Goal: Task Accomplishment & Management: Manage account settings

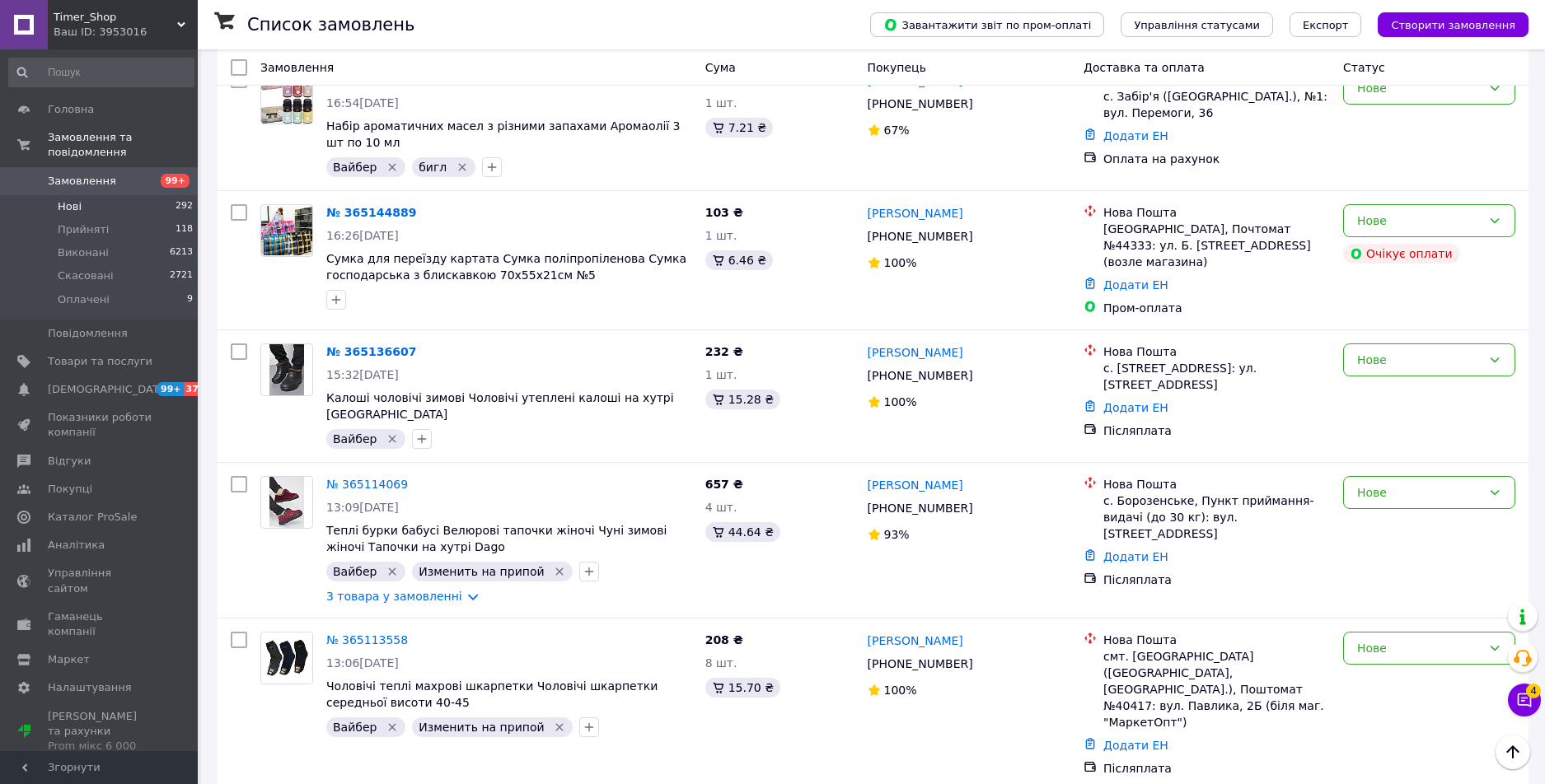
scroll to position [13312, 0]
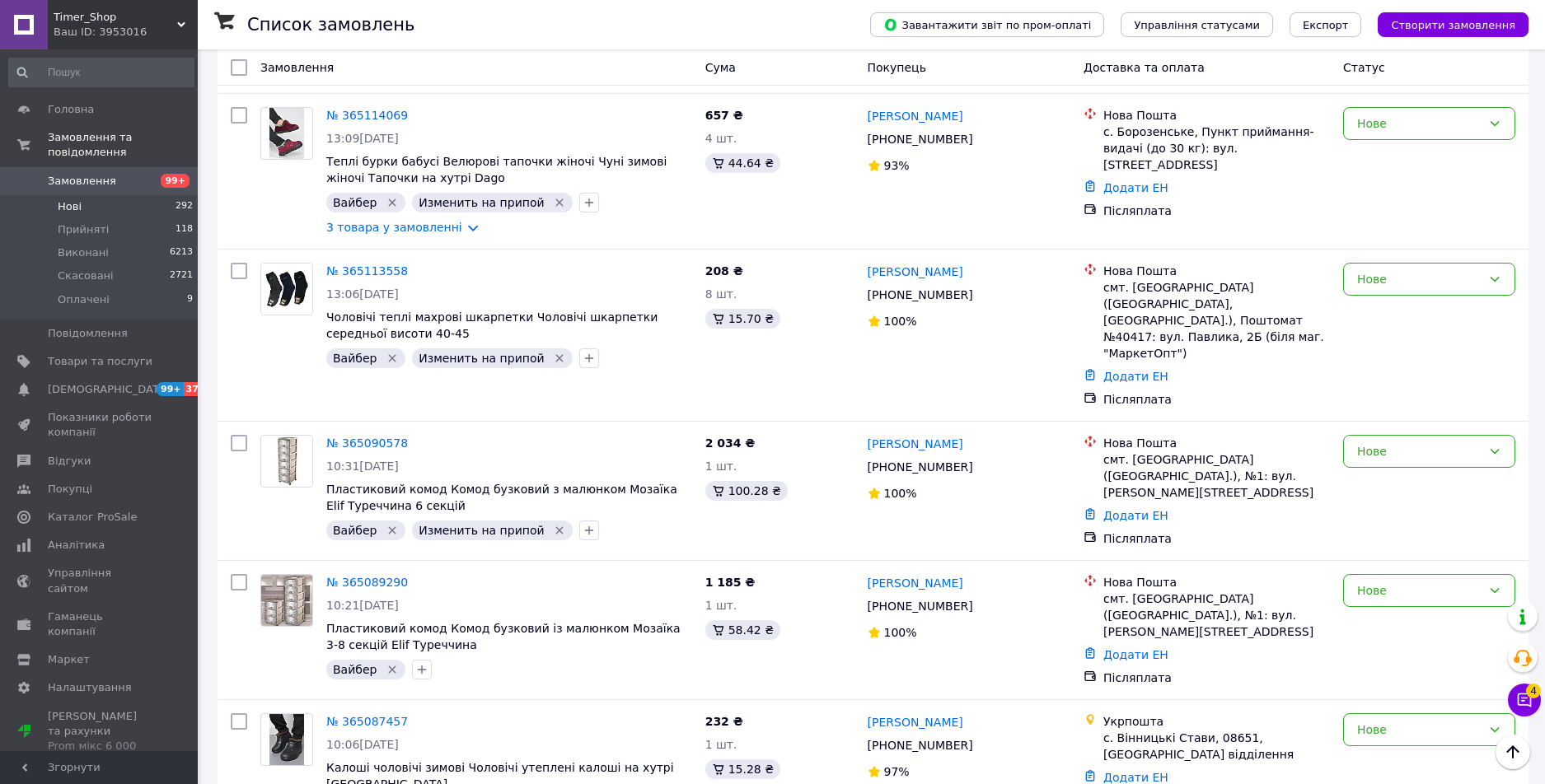
drag, startPoint x: 279, startPoint y: 744, endPoint x: 384, endPoint y: 751, distance: 105.2
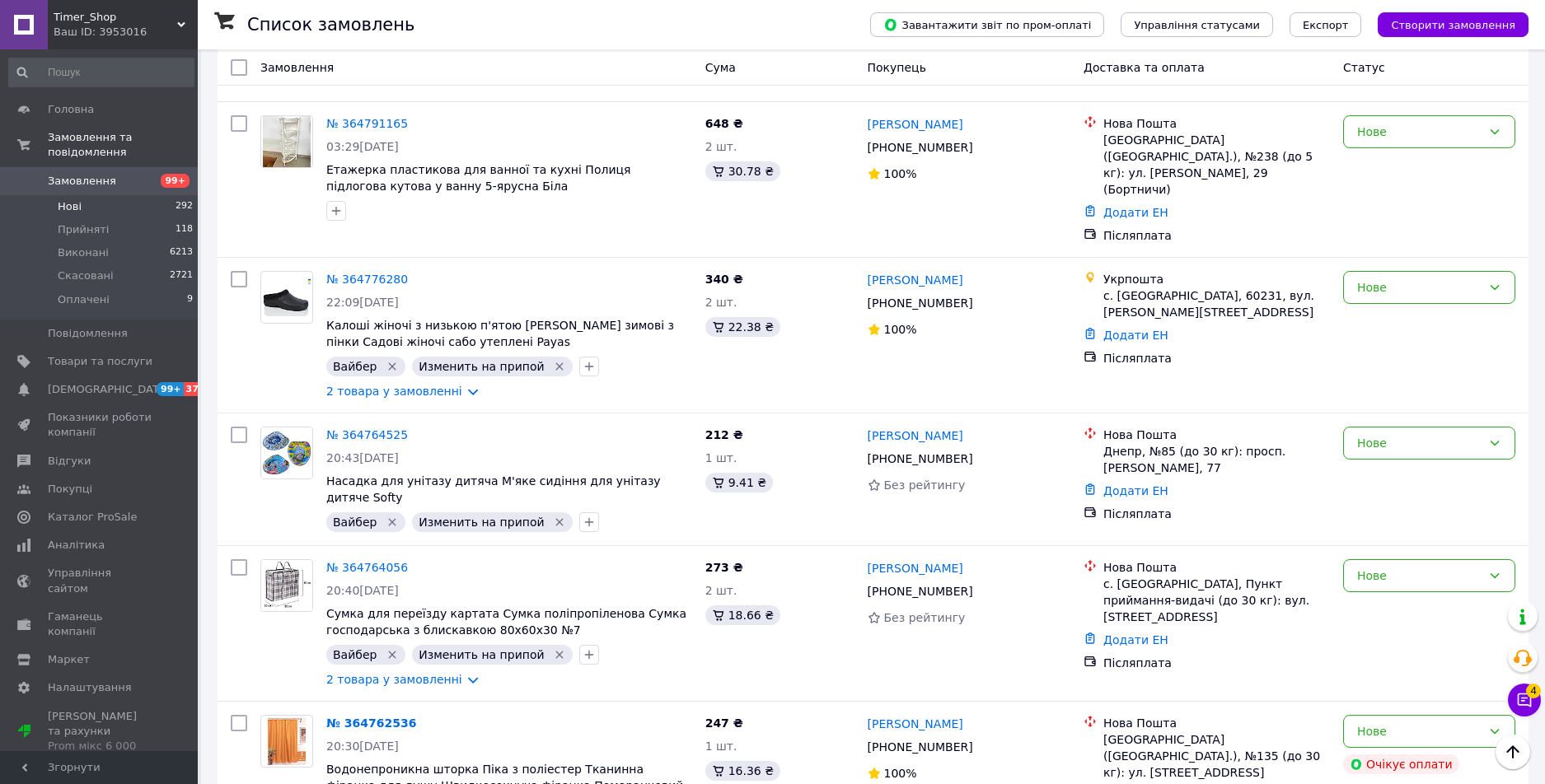
scroll to position [4036, 0]
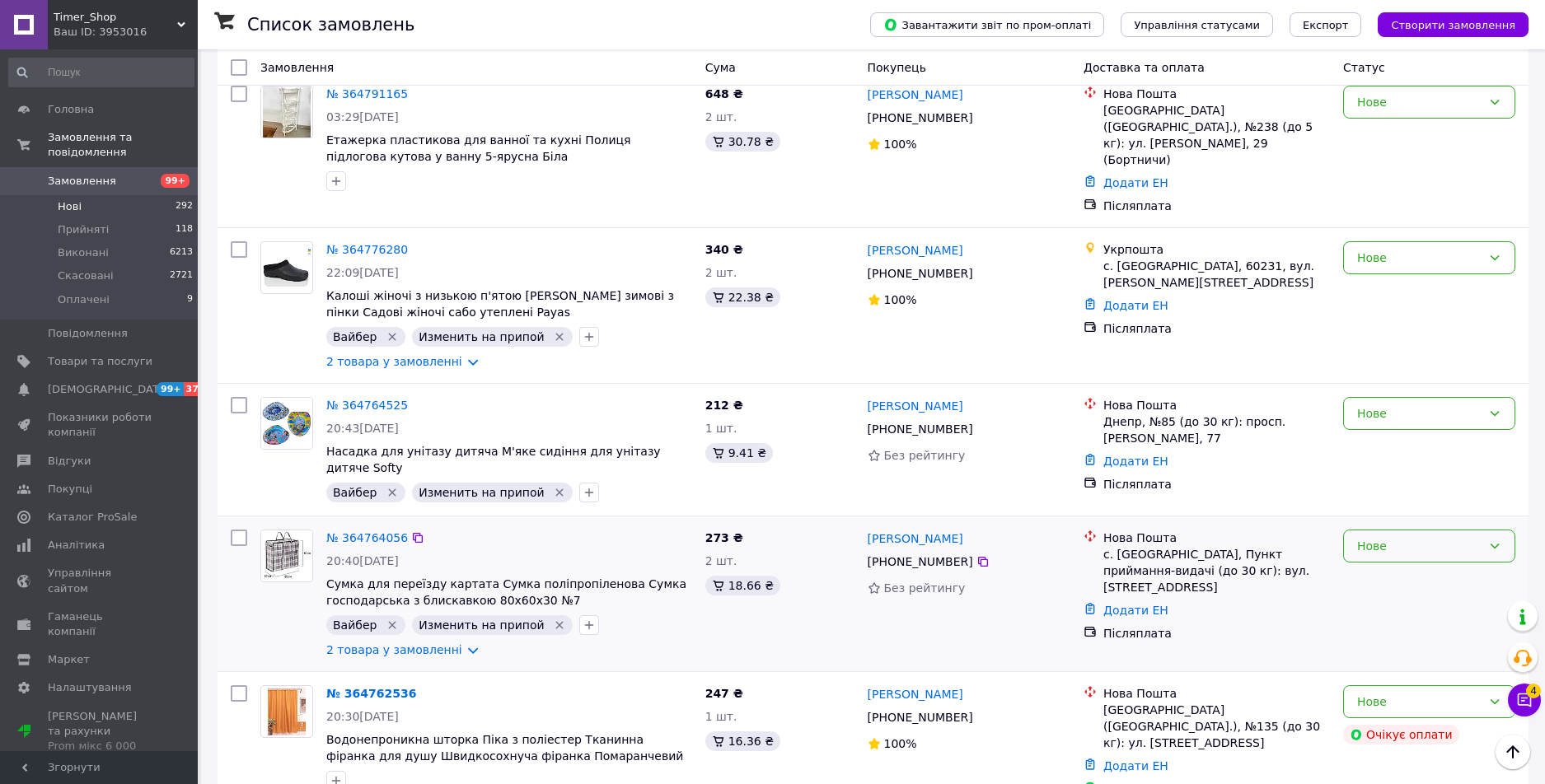
click at [1449, 537] on div "Нове" at bounding box center [1419, 547] width 124 height 18
click at [1424, 320] on li "Виконано" at bounding box center [1429, 330] width 170 height 29
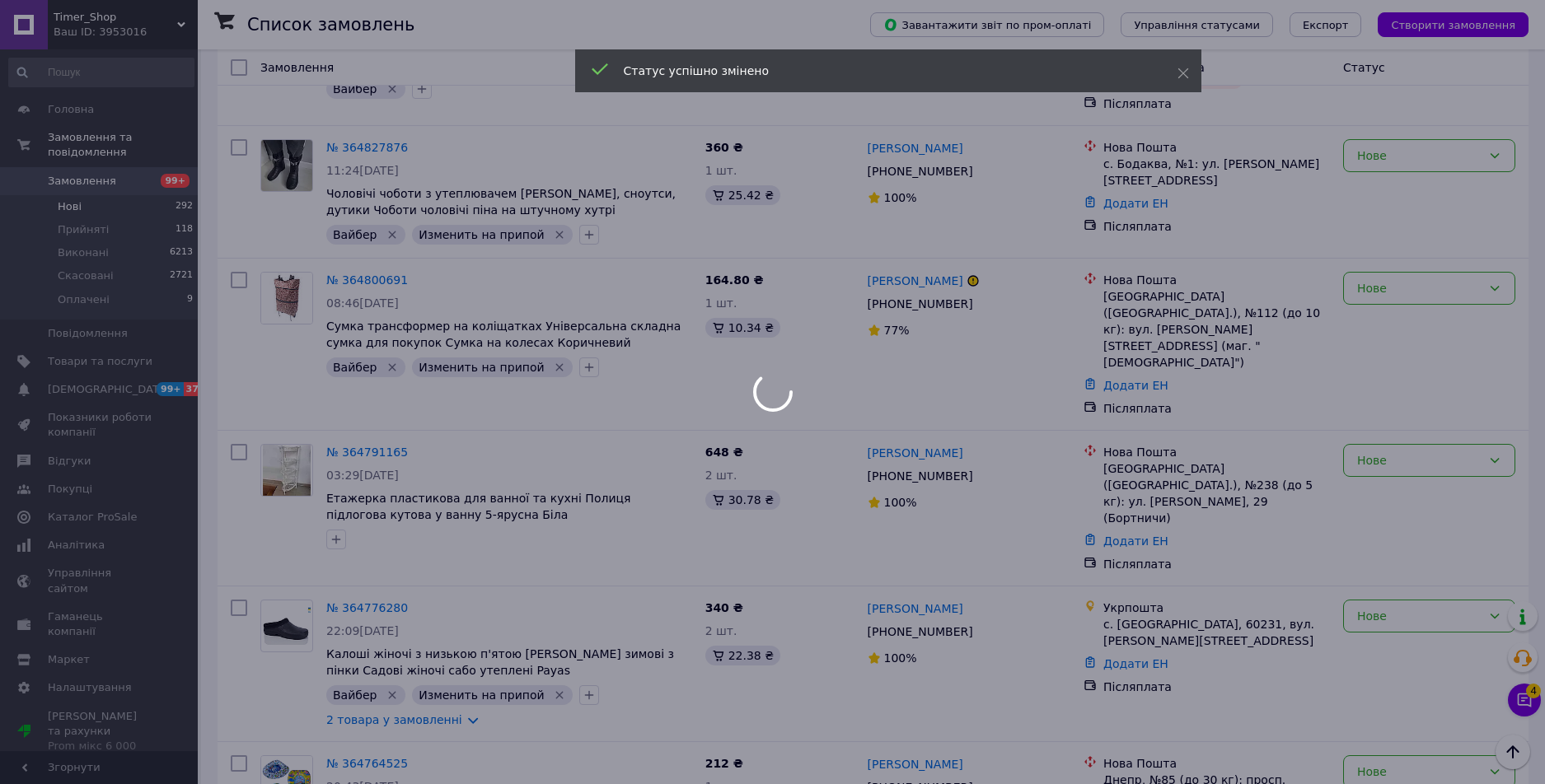
scroll to position [3707, 0]
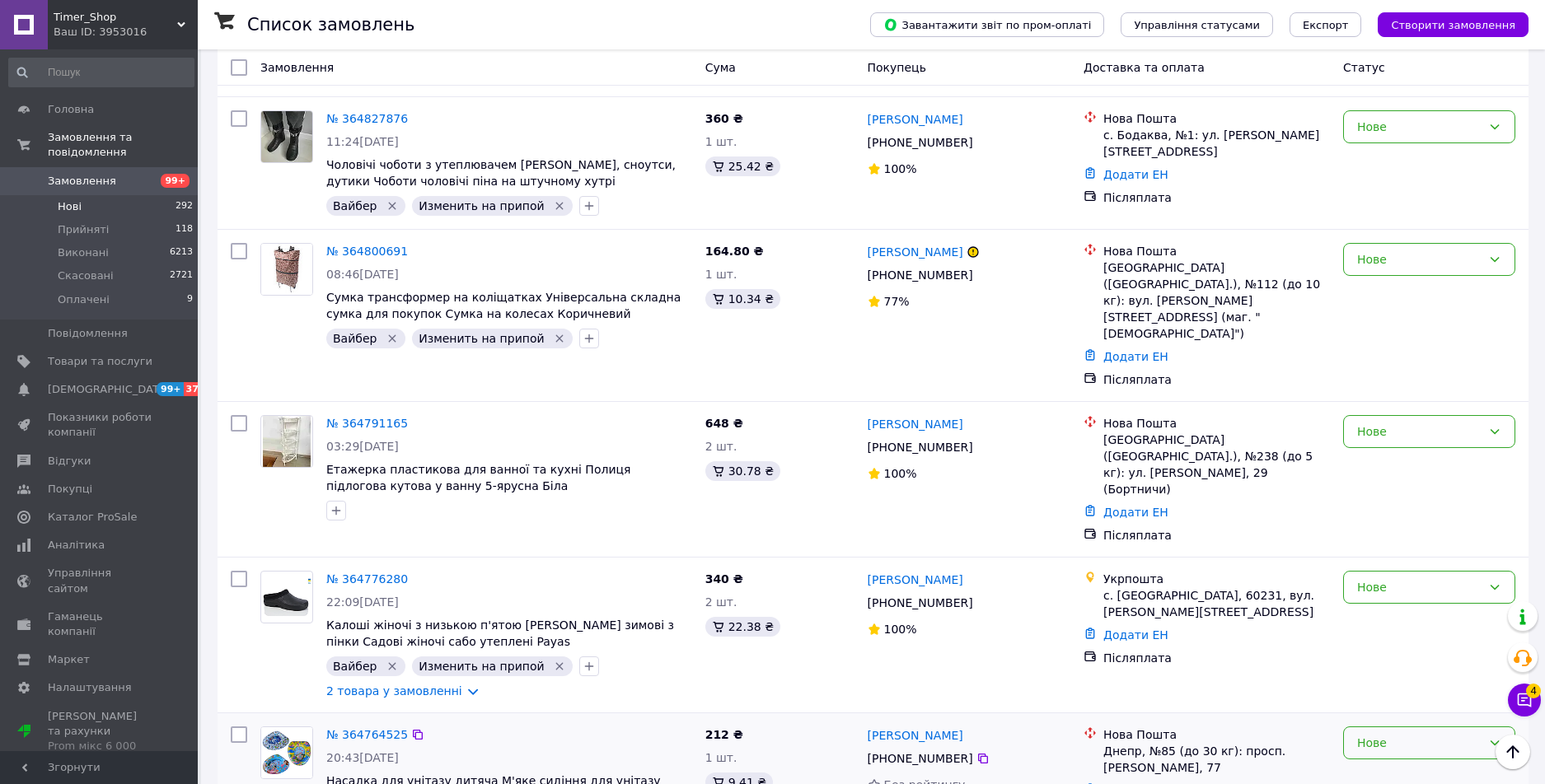
click at [1380, 733] on div "Нове" at bounding box center [1419, 743] width 124 height 18
drag, startPoint x: 1367, startPoint y: 534, endPoint x: 1330, endPoint y: 523, distance: 38.6
click at [1367, 534] on li "Виконано" at bounding box center [1429, 536] width 170 height 29
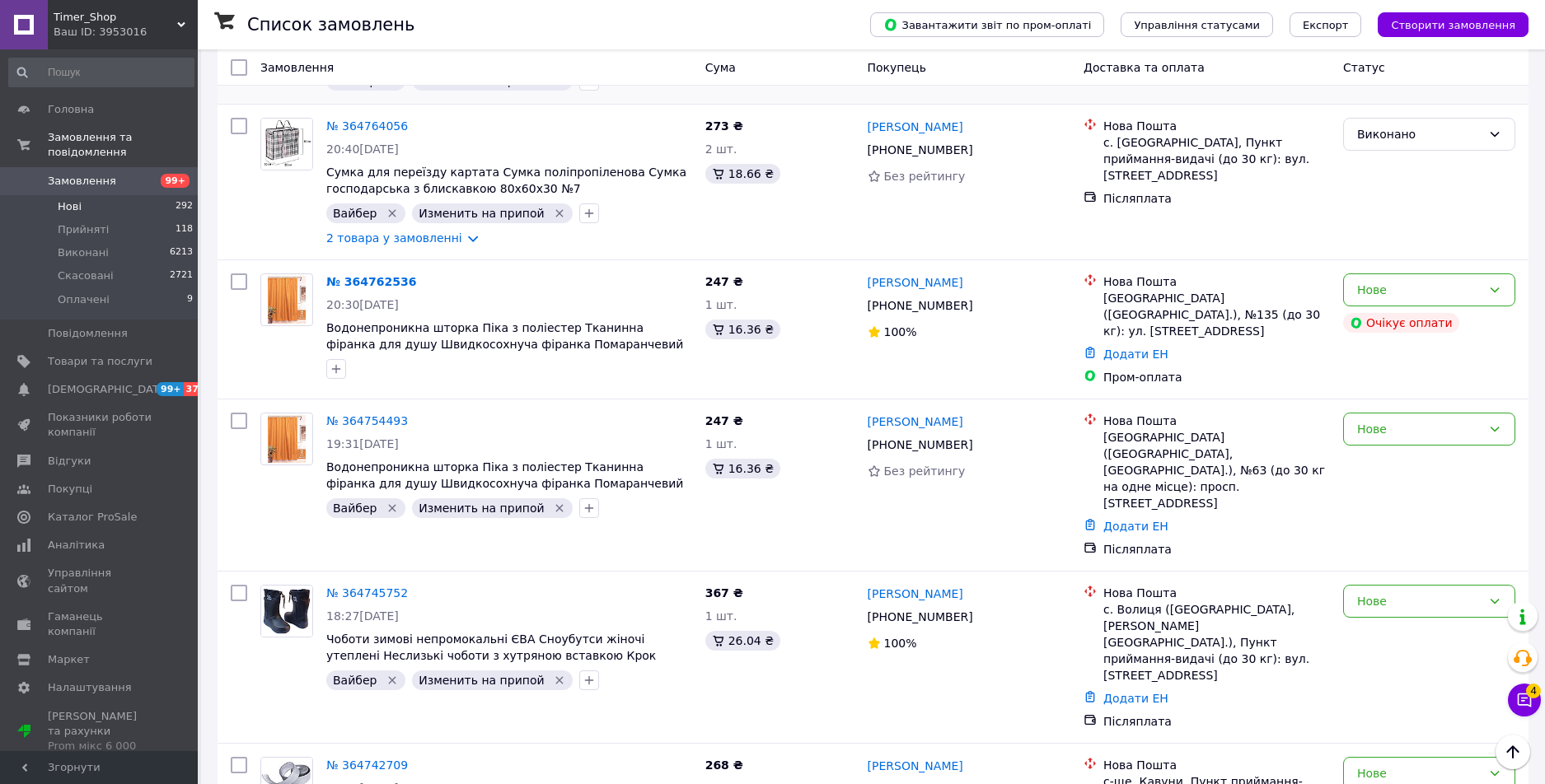
scroll to position [4441, 0]
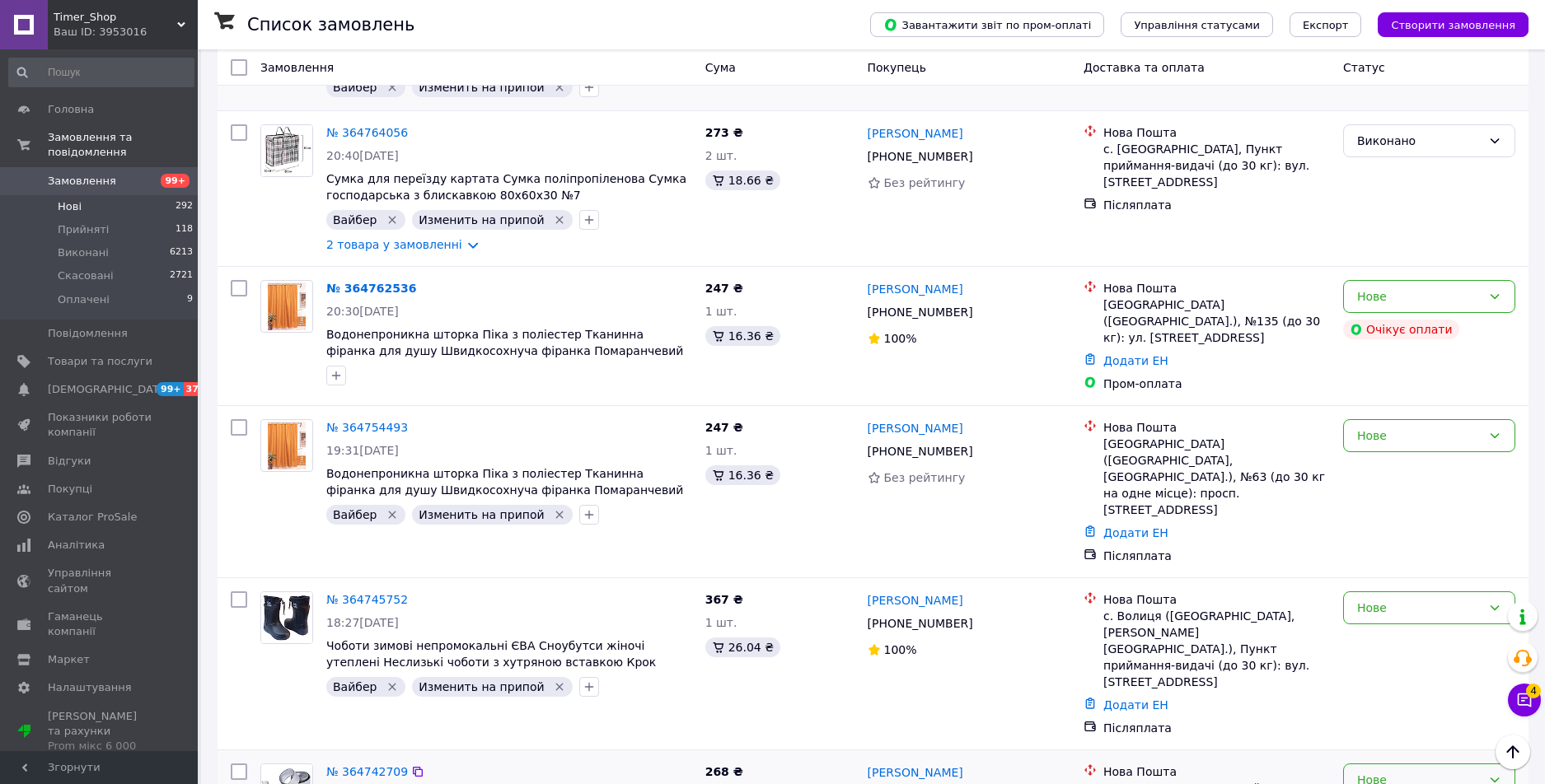
click at [1397, 771] on div "Нове" at bounding box center [1419, 780] width 124 height 18
click at [1394, 483] on li "Виконано" at bounding box center [1429, 485] width 170 height 29
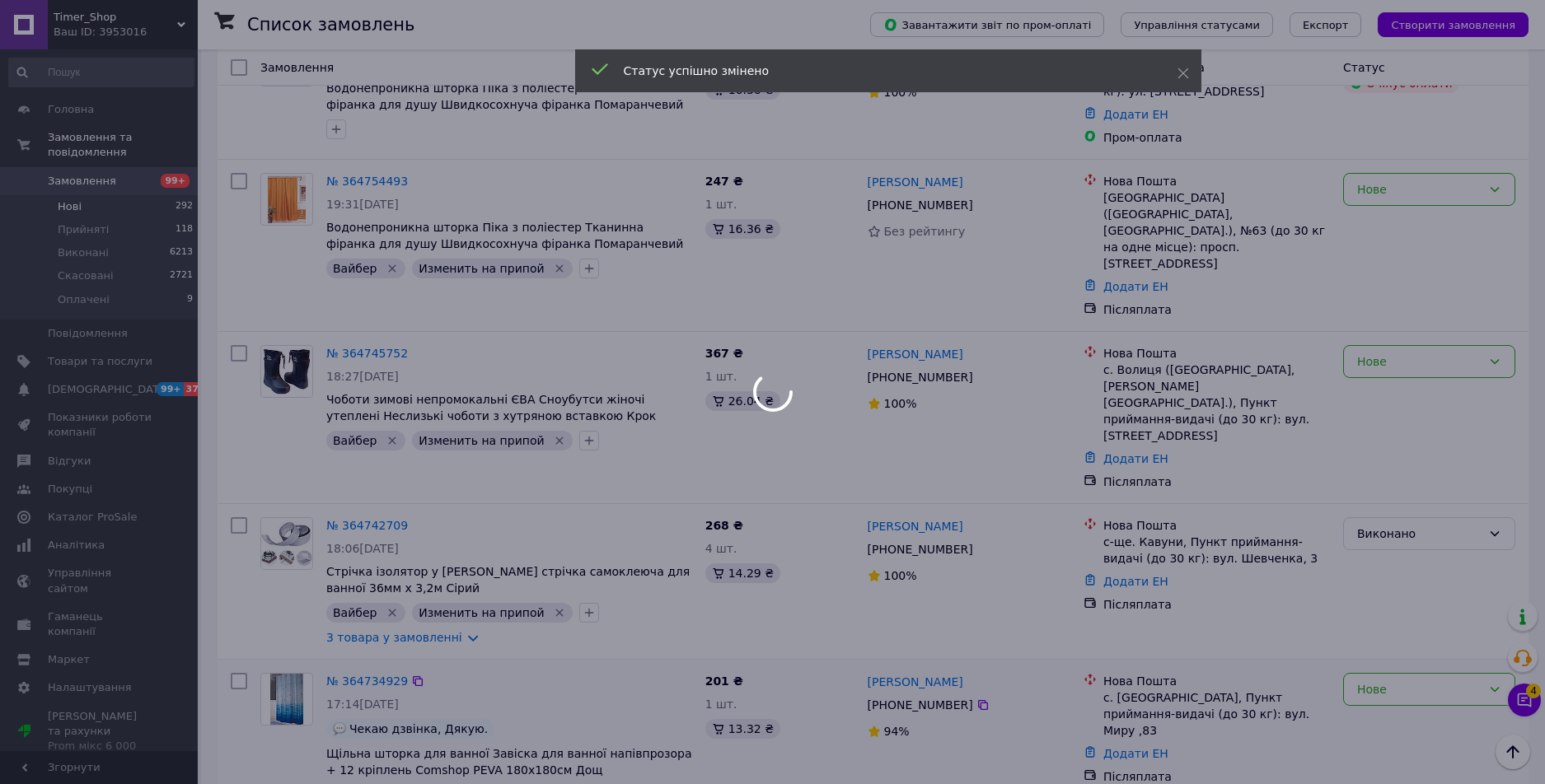
scroll to position [4688, 0]
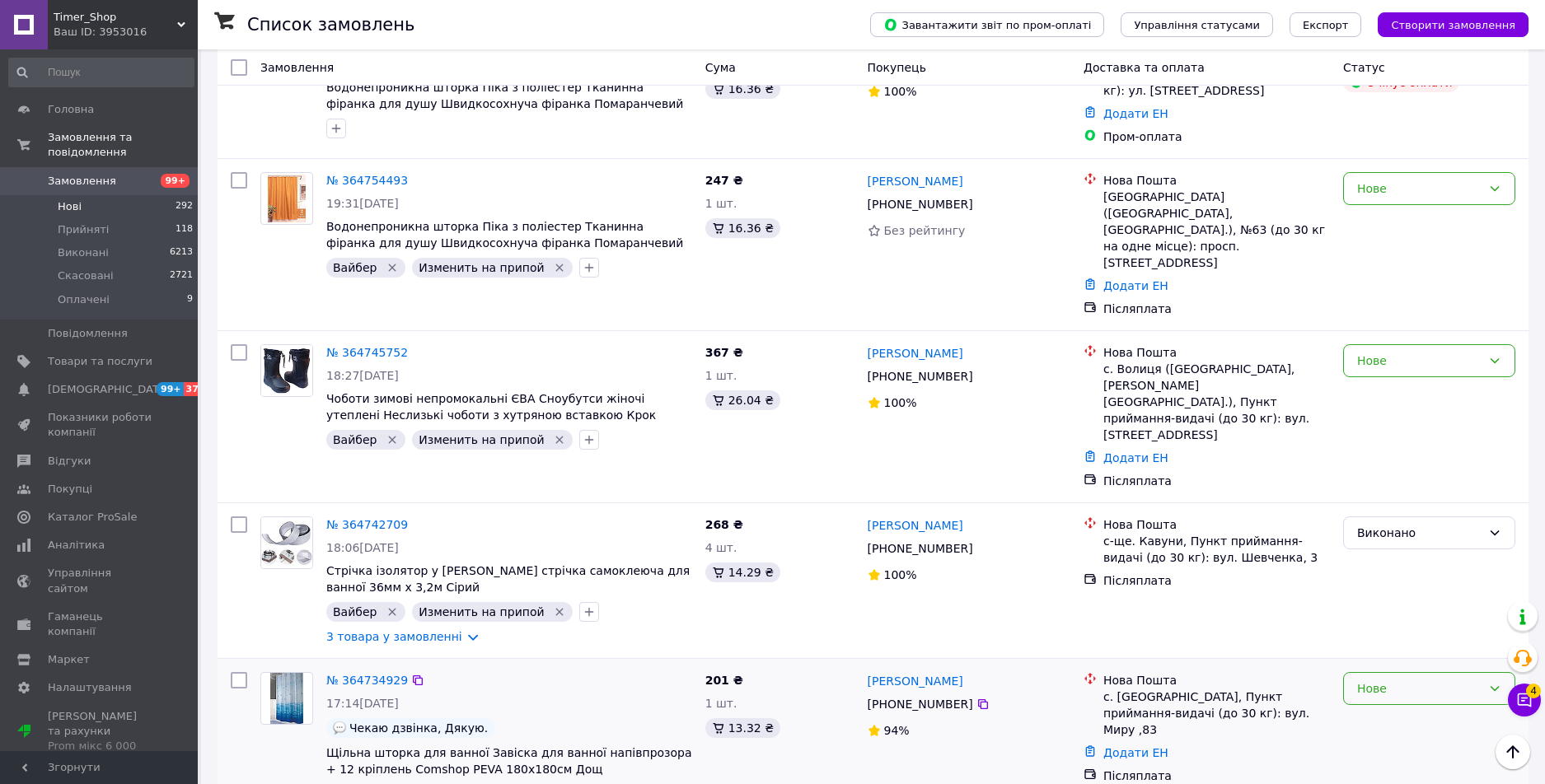
click at [1383, 679] on div "Нове" at bounding box center [1419, 688] width 124 height 18
drag, startPoint x: 1387, startPoint y: 388, endPoint x: 1276, endPoint y: 410, distance: 113.2
click at [1386, 390] on li "Виконано" at bounding box center [1429, 395] width 170 height 29
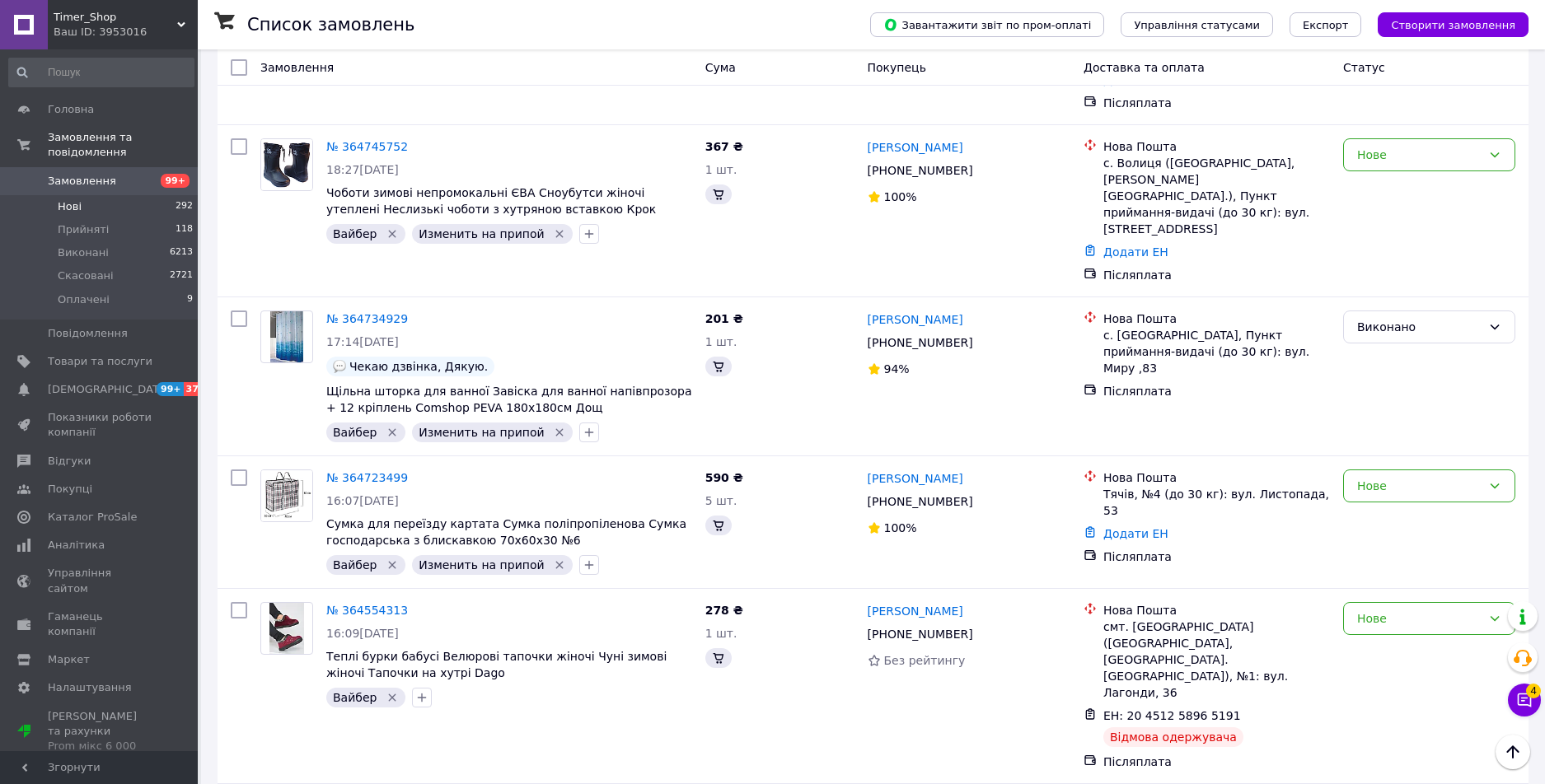
scroll to position [4334, 0]
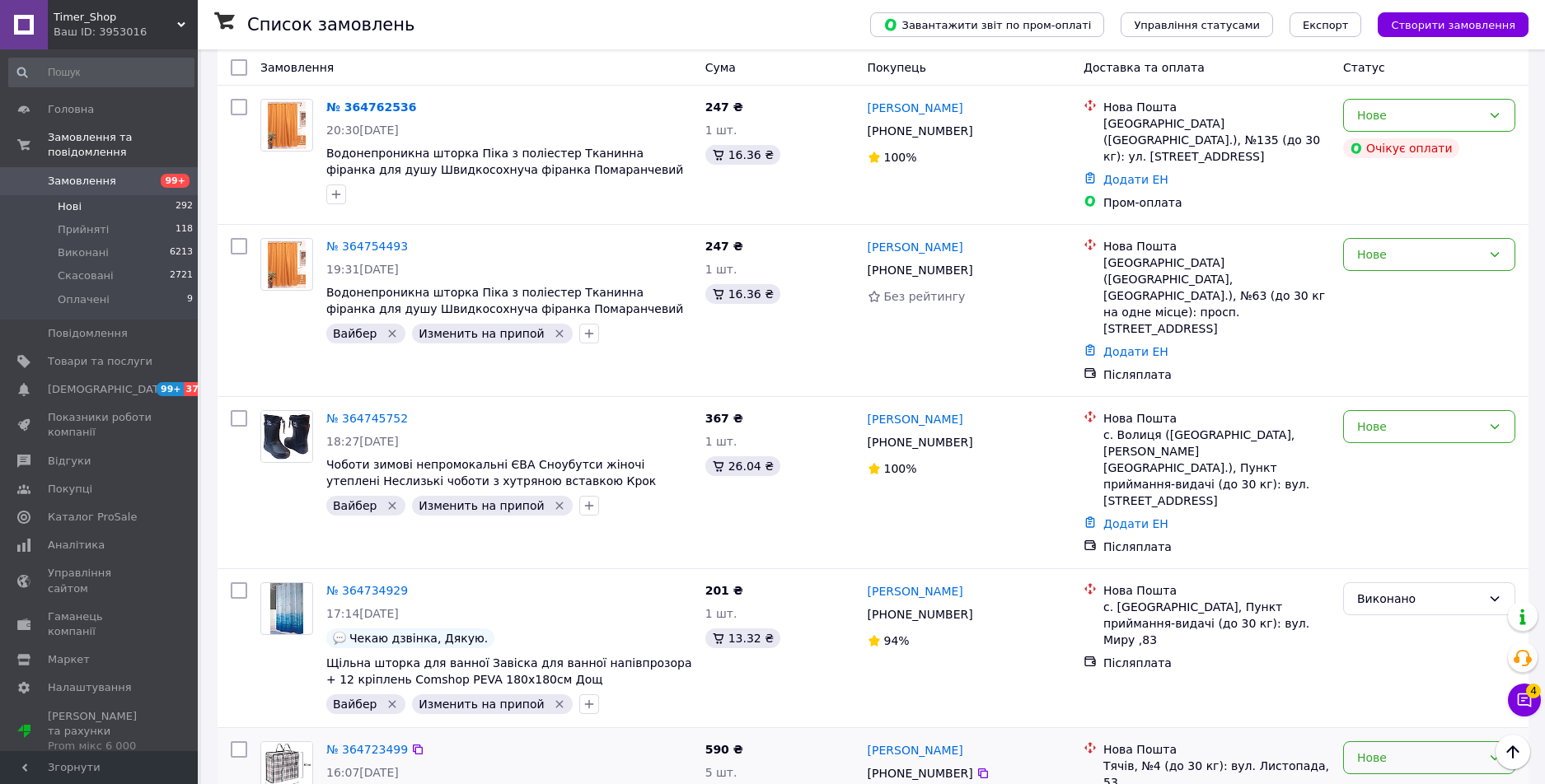
click at [1441, 734] on div "Нове" at bounding box center [1429, 793] width 185 height 119
click at [1411, 742] on div "Нове" at bounding box center [1429, 758] width 172 height 33
click at [1392, 506] on li "Скасовано" at bounding box center [1429, 509] width 170 height 29
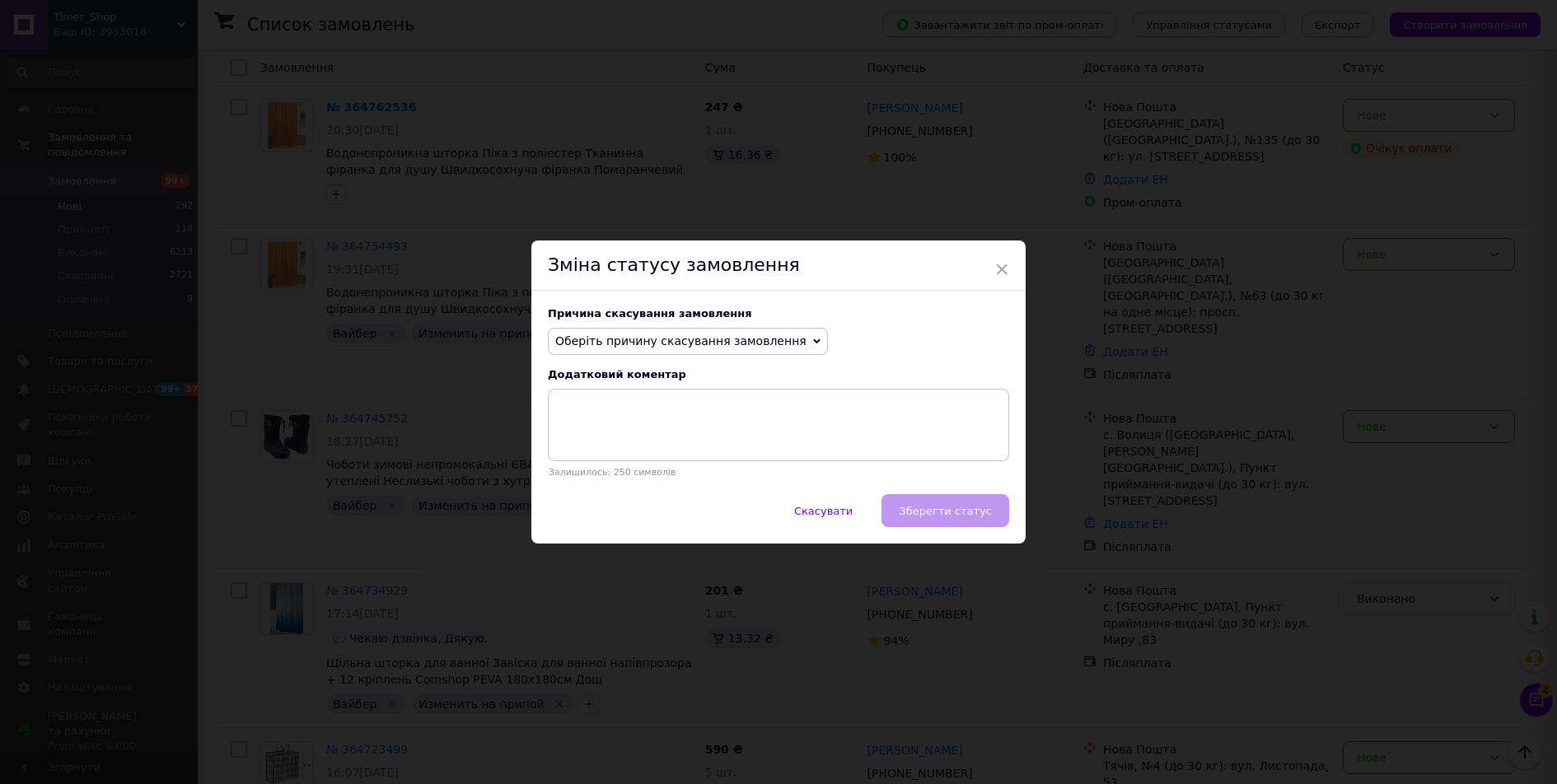
click at [711, 347] on span "Оберіть причину скасування замовлення" at bounding box center [680, 340] width 251 height 13
click at [594, 444] on li "На прохання покупця" at bounding box center [687, 443] width 279 height 23
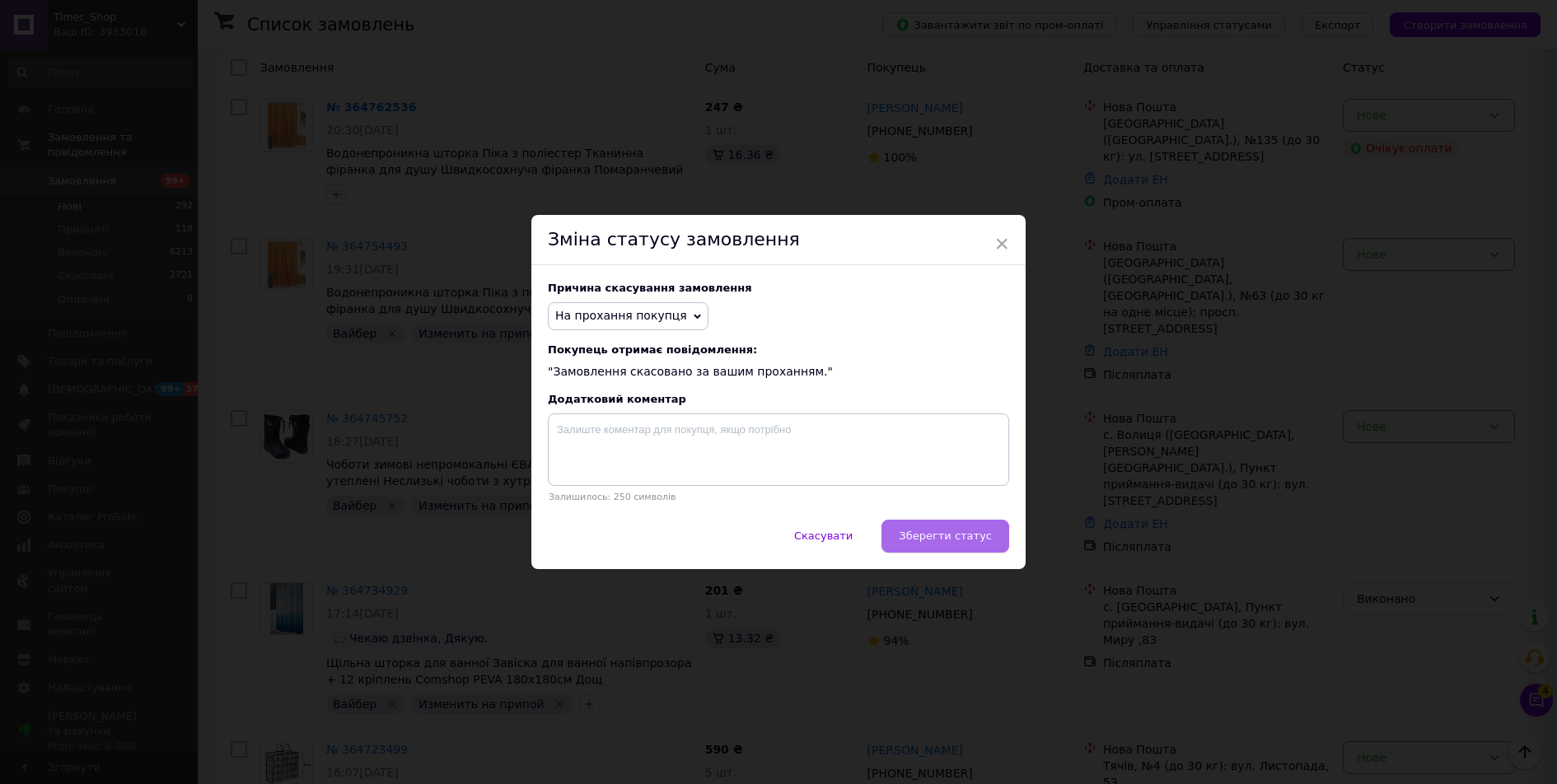
click at [954, 530] on button "Зберегти статус" at bounding box center [945, 536] width 128 height 33
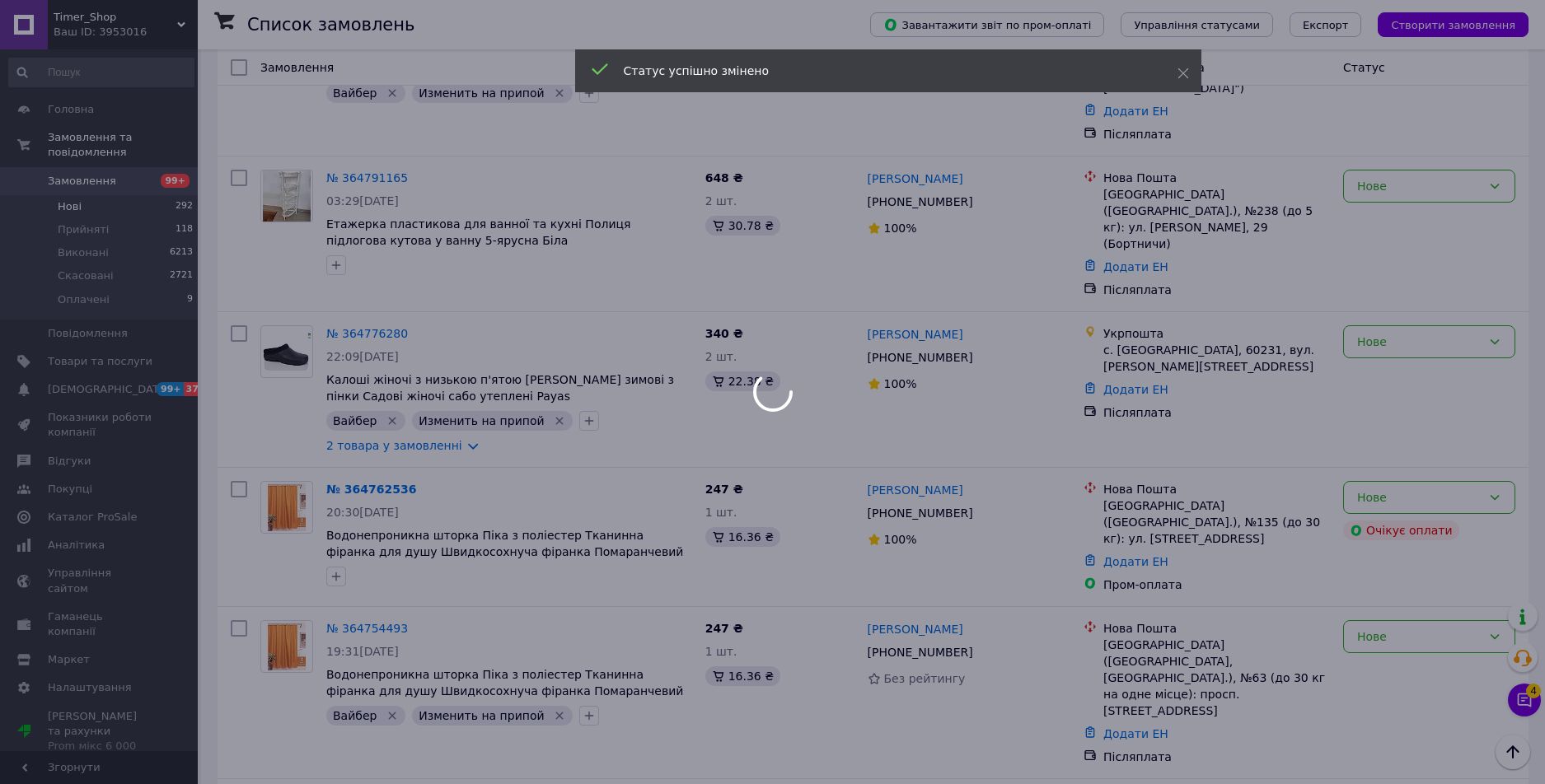
scroll to position [3922, 0]
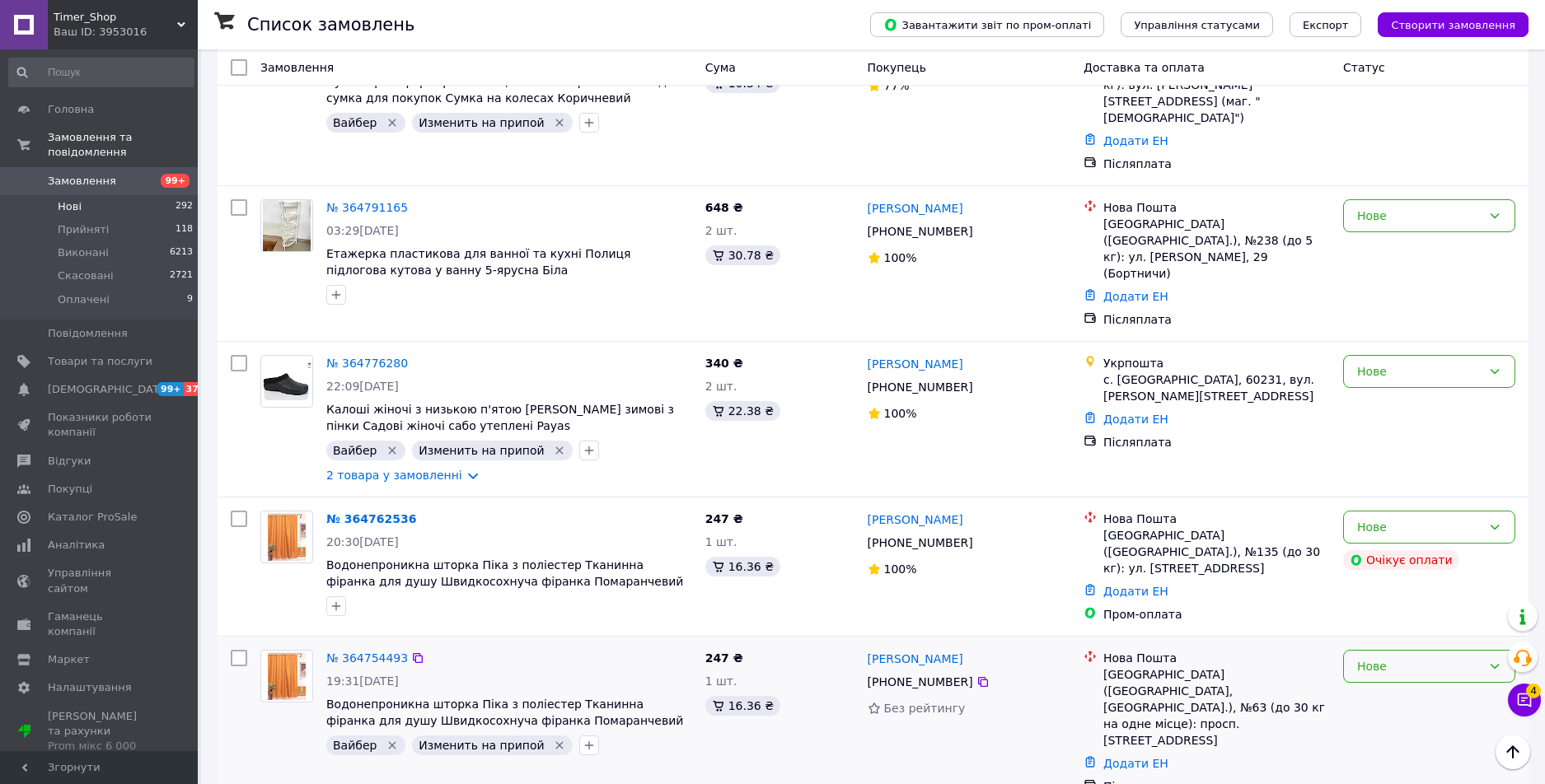
click at [1424, 650] on div "Нове" at bounding box center [1429, 666] width 172 height 33
click at [1417, 456] on li "Виконано" at bounding box center [1429, 454] width 170 height 29
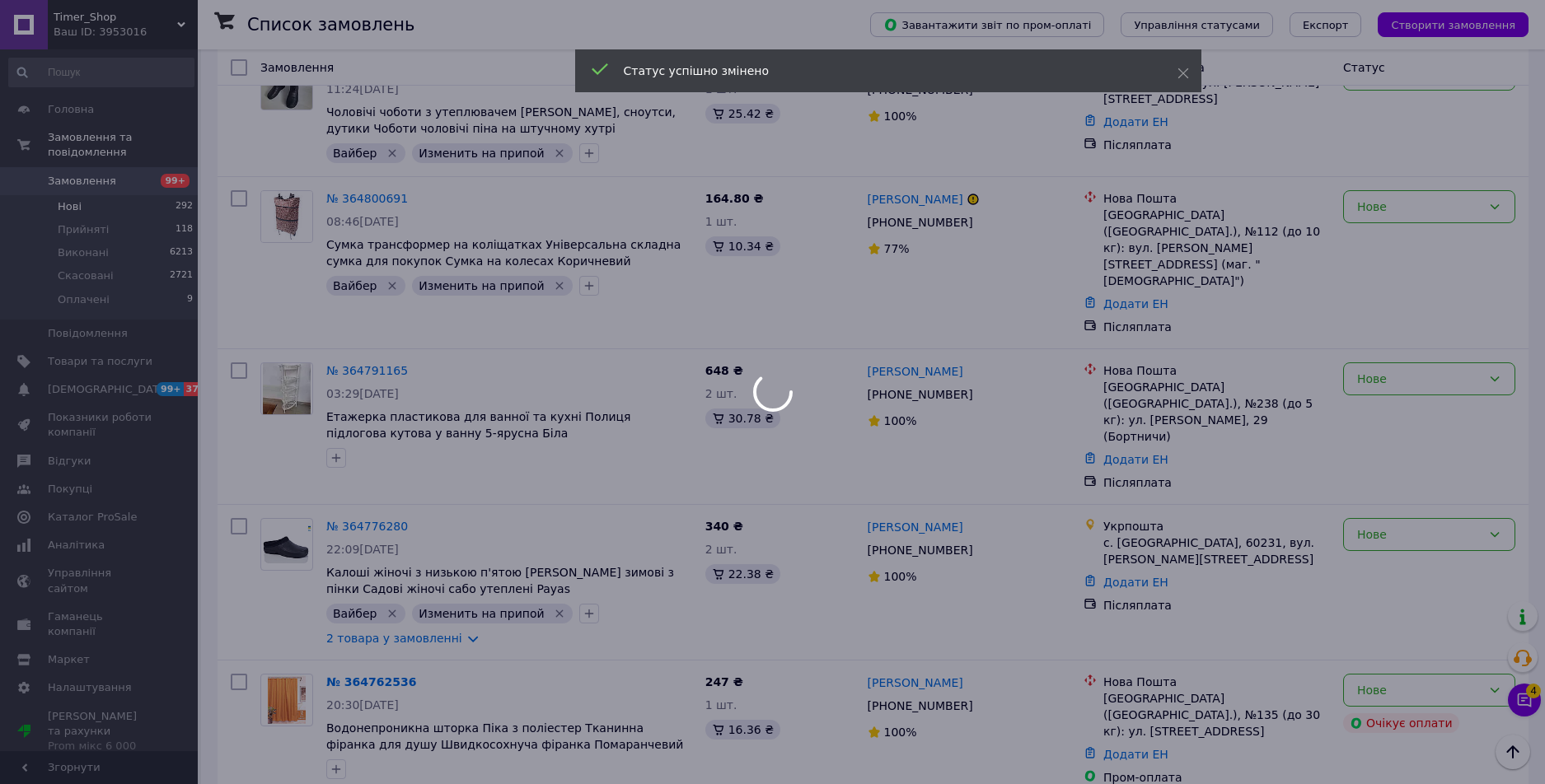
scroll to position [3840, 0]
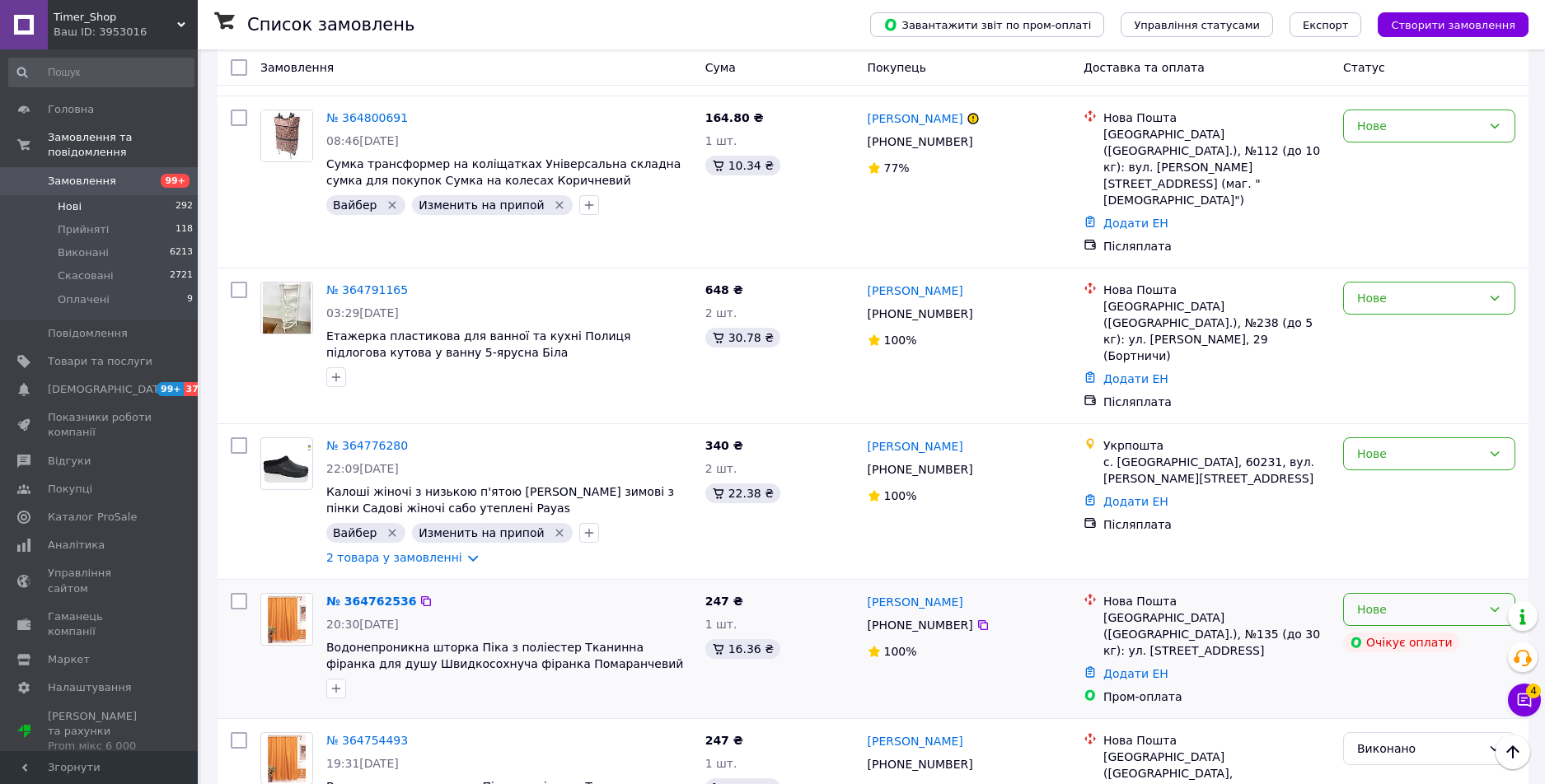
click at [1438, 593] on div "Нове" at bounding box center [1429, 609] width 172 height 33
click at [1416, 432] on li "Скасовано" at bounding box center [1429, 433] width 170 height 29
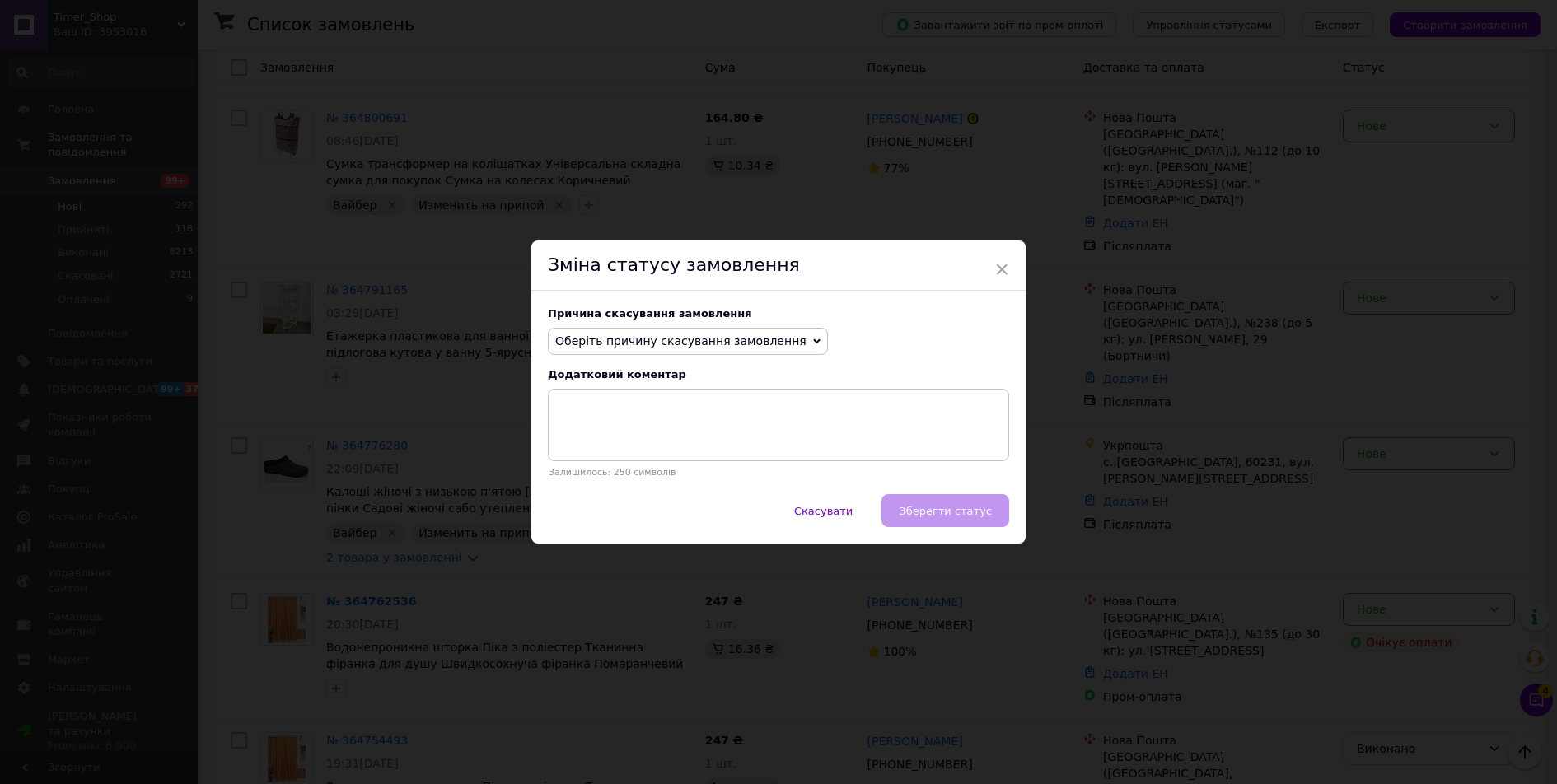
click at [694, 339] on span "Оберіть причину скасування замовлення" at bounding box center [680, 340] width 251 height 13
click at [586, 418] on li "Оплата не надійшла" at bounding box center [687, 420] width 279 height 23
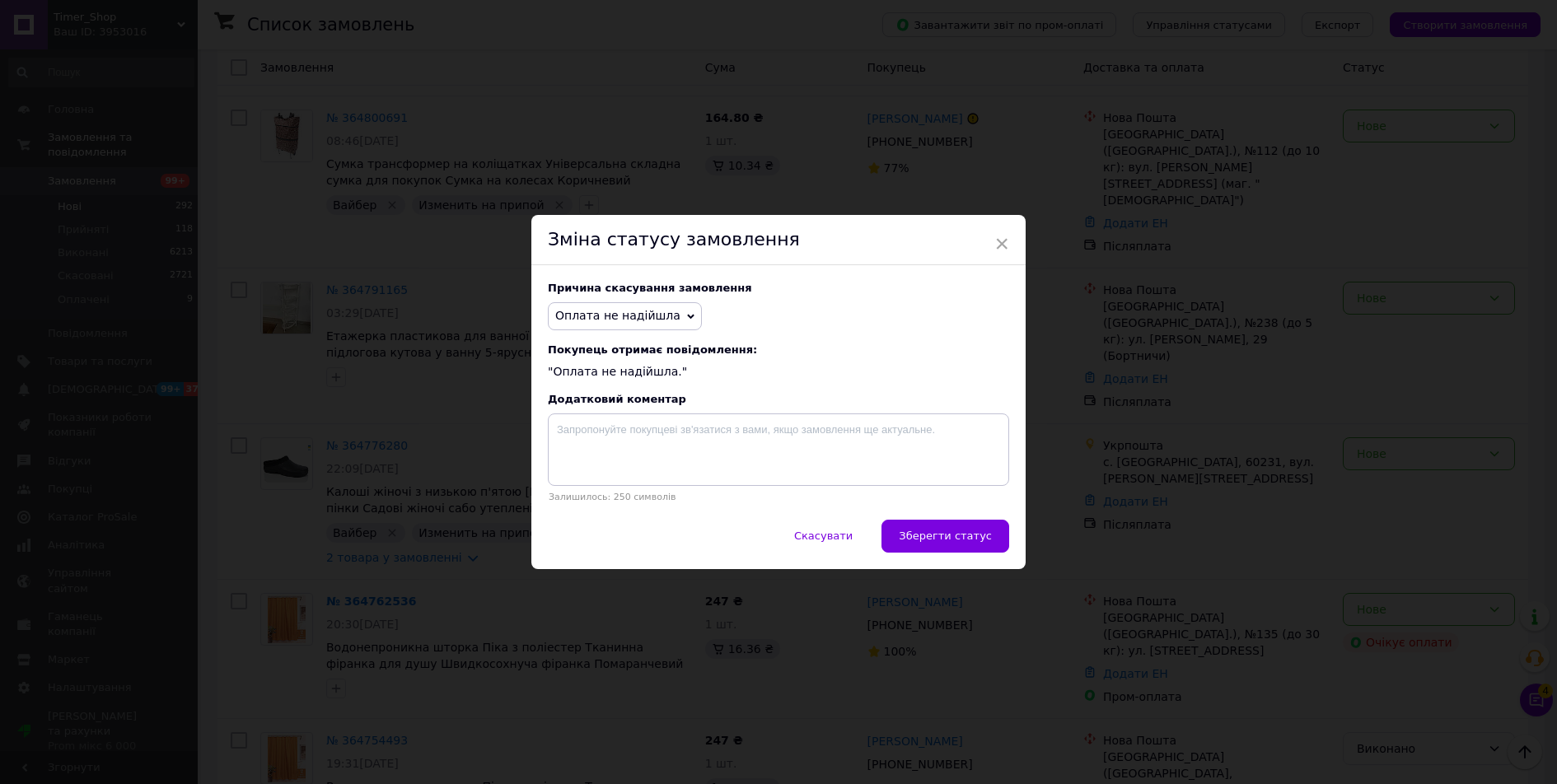
click at [930, 538] on span "Зберегти статус" at bounding box center [944, 536] width 93 height 12
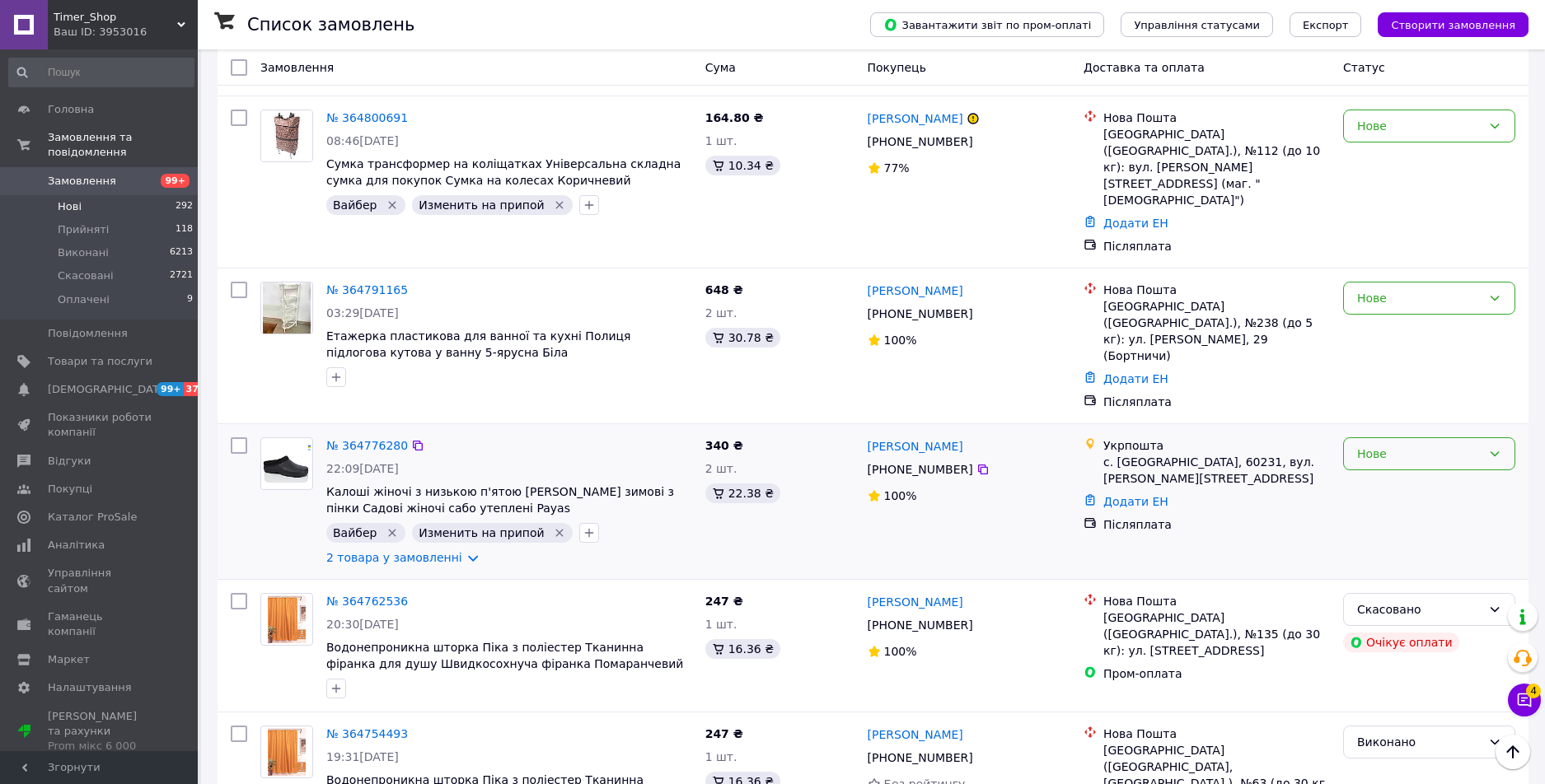
click at [1438, 444] on div "Нове" at bounding box center [1419, 454] width 124 height 18
click at [1406, 241] on li "Виконано" at bounding box center [1429, 247] width 170 height 29
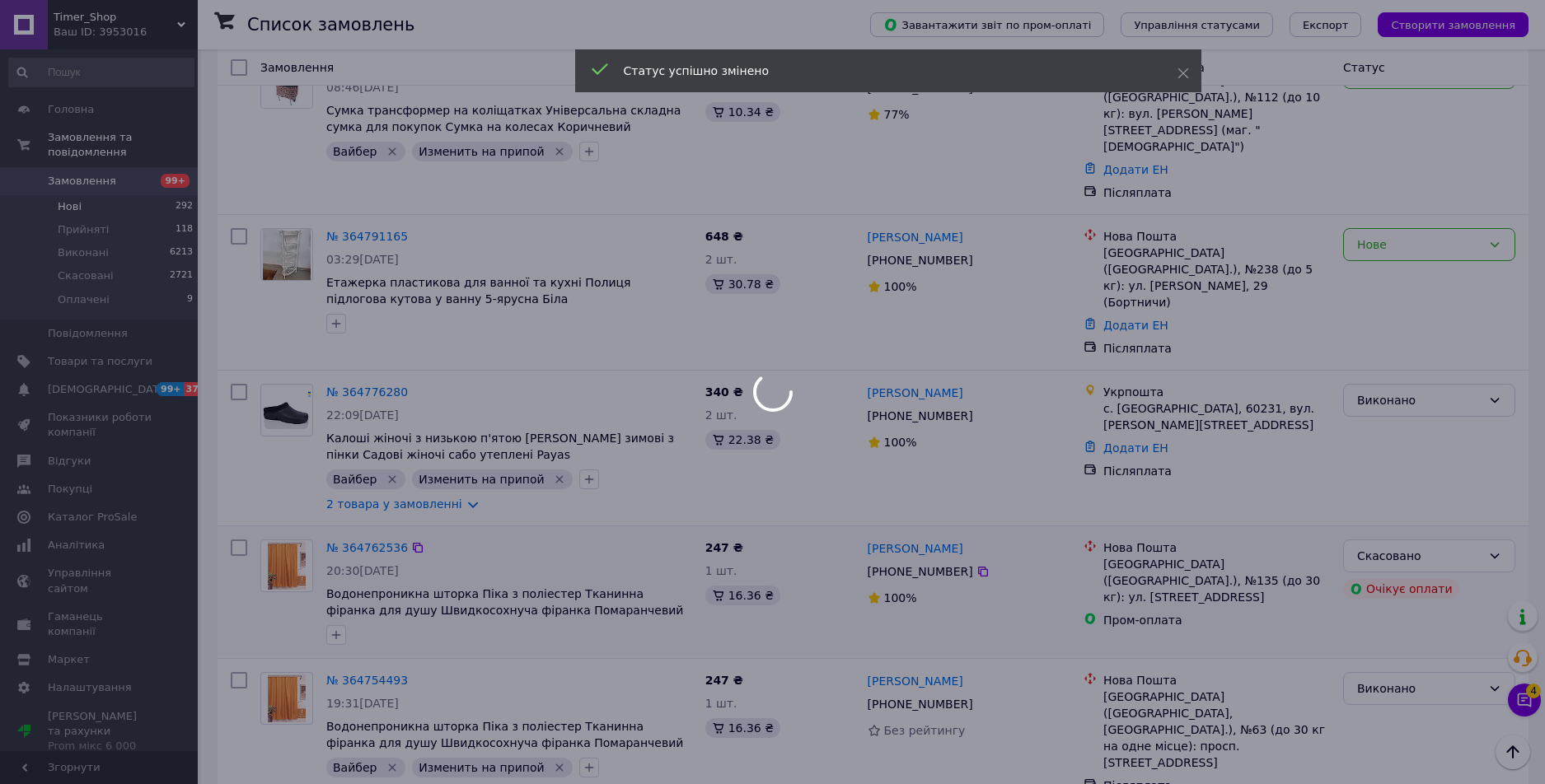
scroll to position [3922, 0]
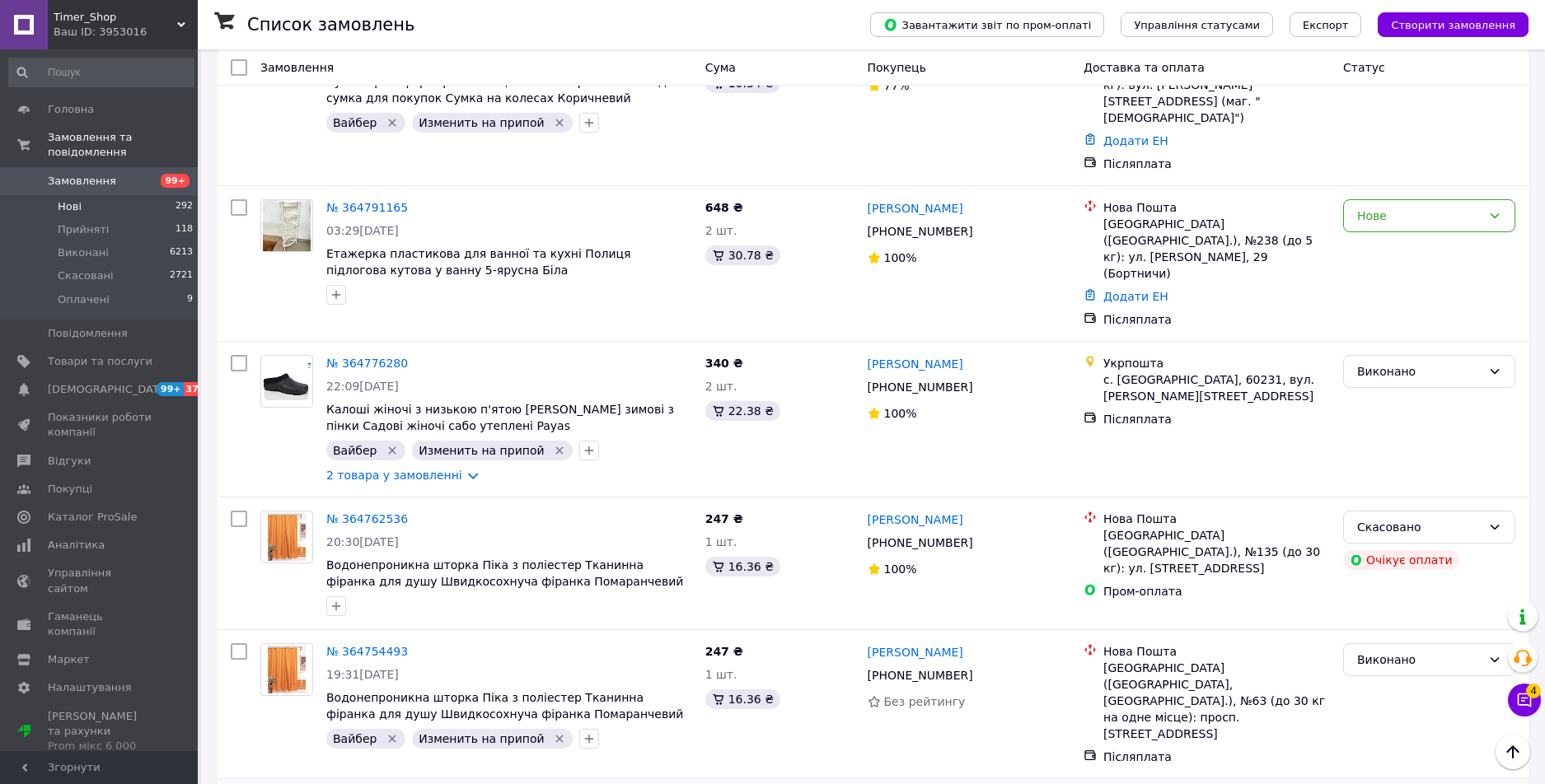
click at [1391, 613] on li "Скасовано" at bounding box center [1429, 616] width 170 height 29
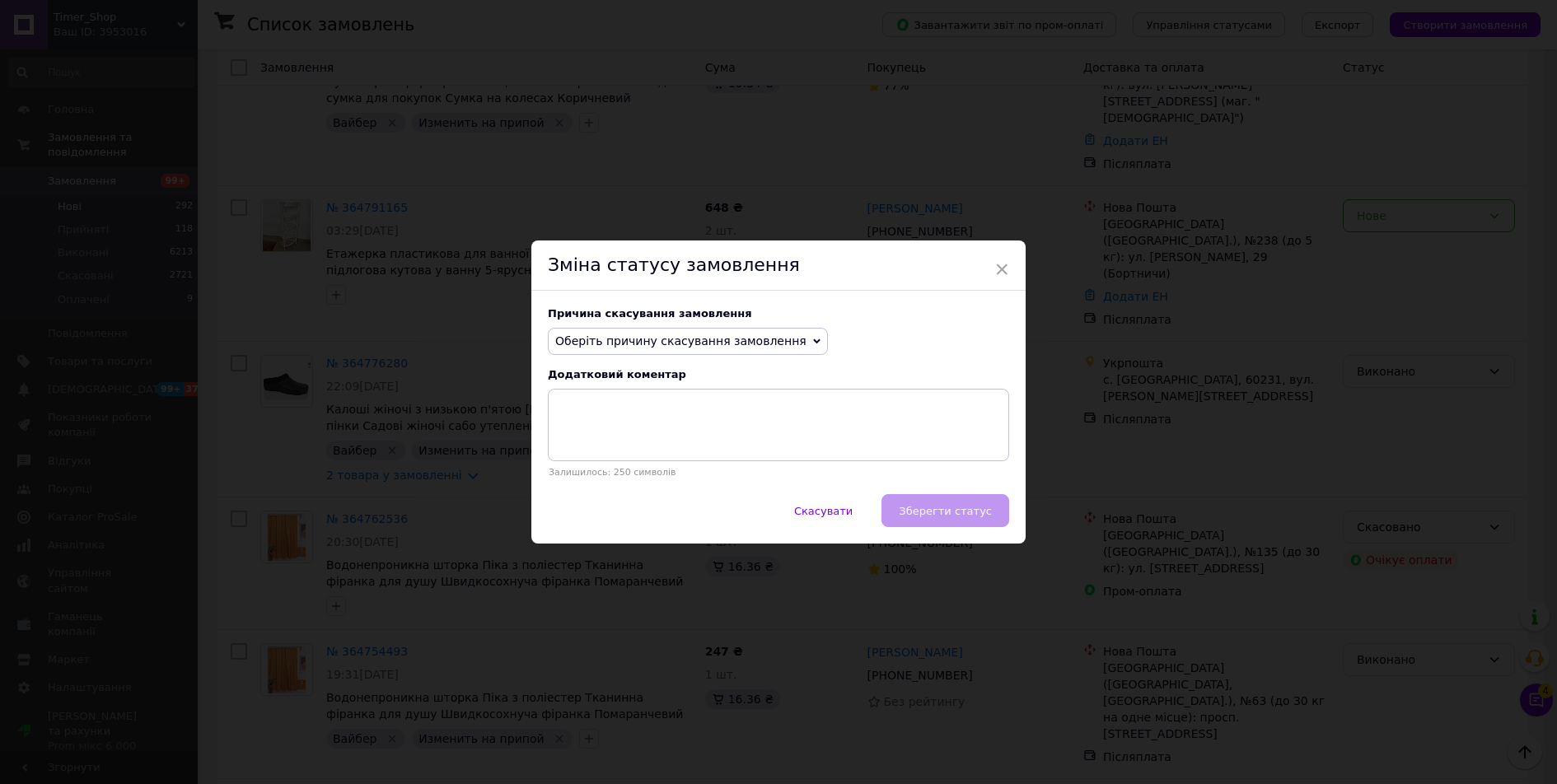
click at [726, 349] on span "Оберіть причину скасування замовлення" at bounding box center [687, 341] width 280 height 28
click at [638, 435] on li "На прохання покупця" at bounding box center [687, 443] width 279 height 23
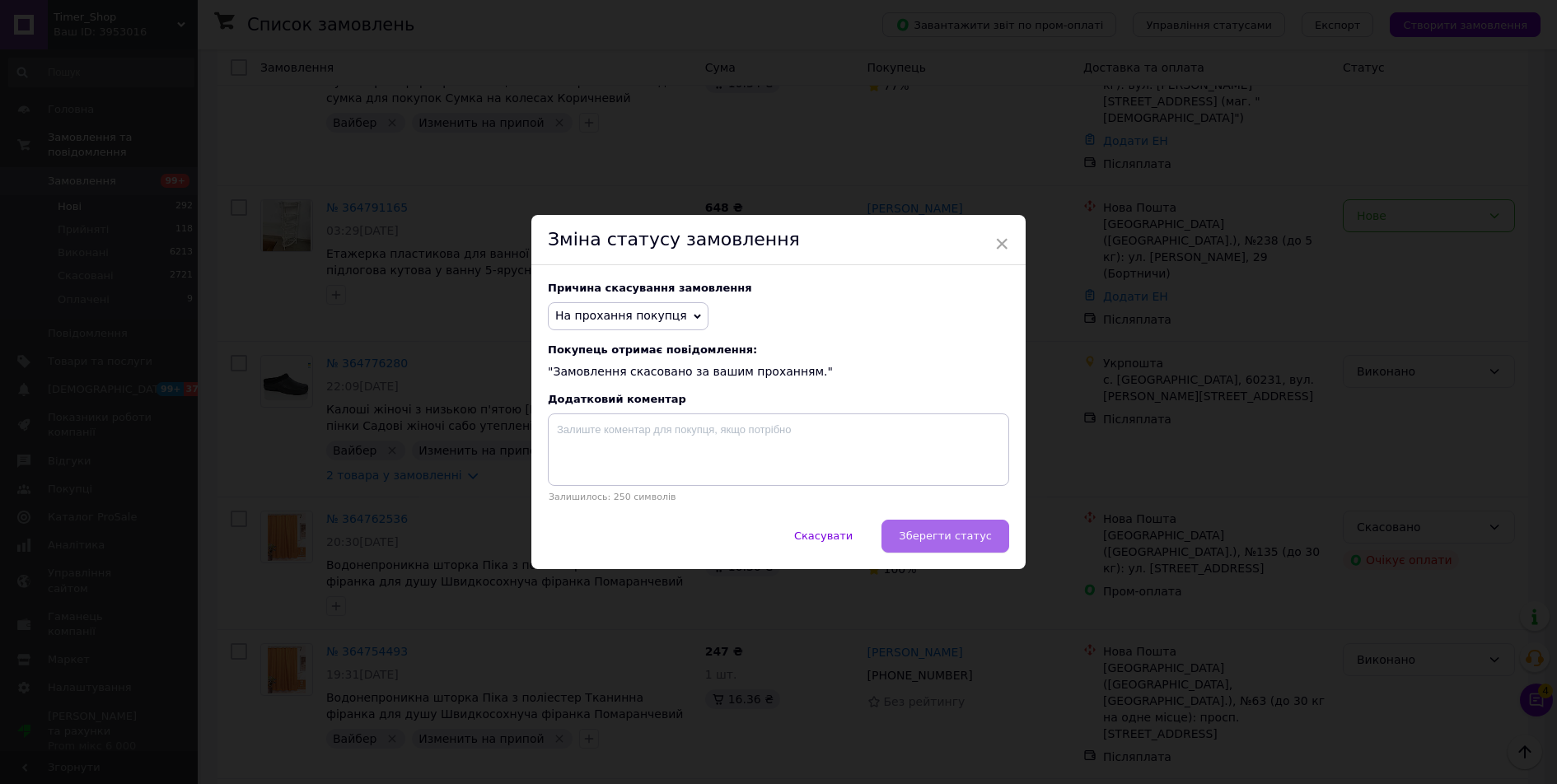
click at [942, 548] on button "Зберегти статус" at bounding box center [945, 536] width 128 height 33
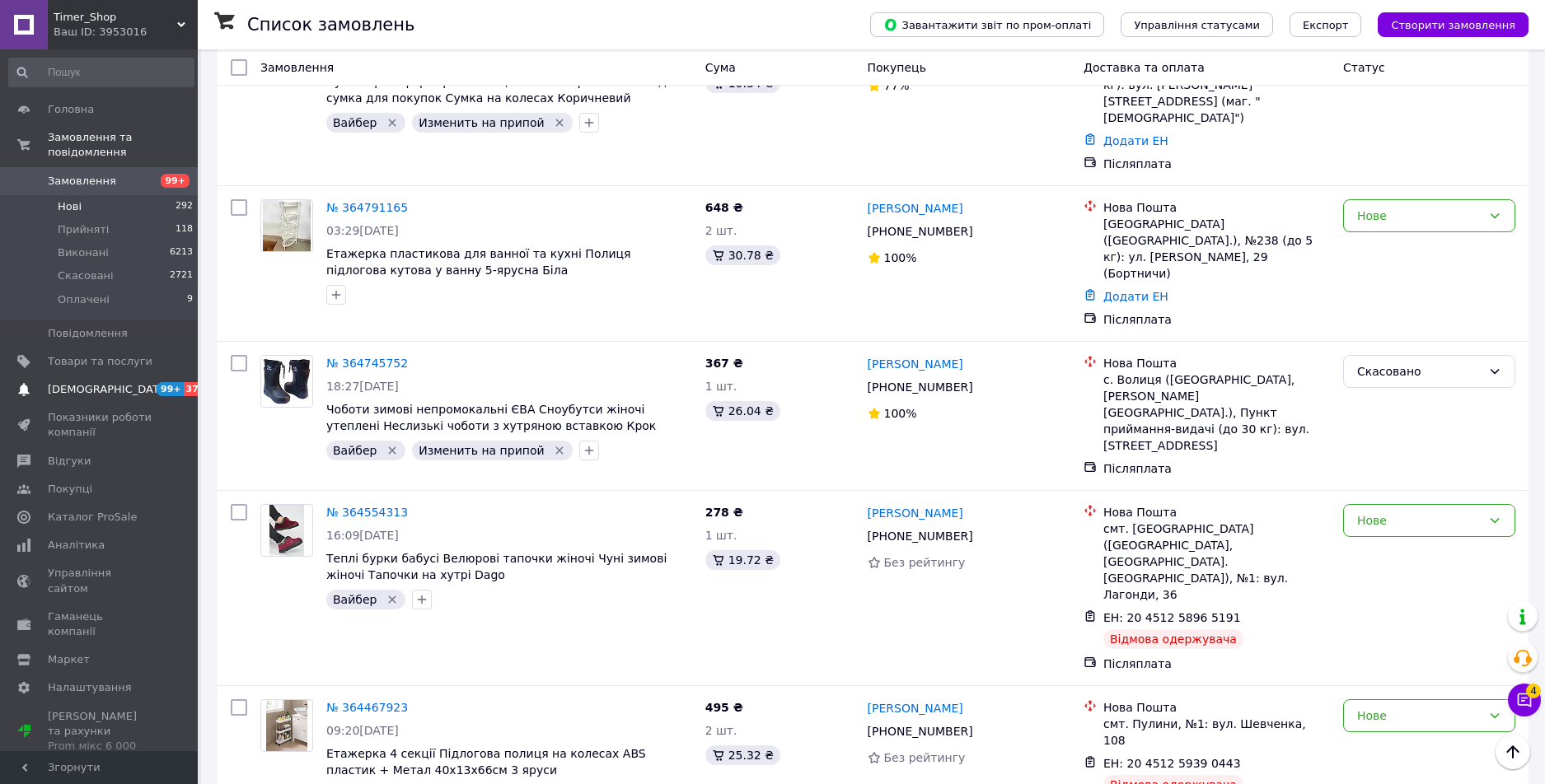
click at [114, 382] on span "[DEMOGRAPHIC_DATA]" at bounding box center [100, 389] width 105 height 15
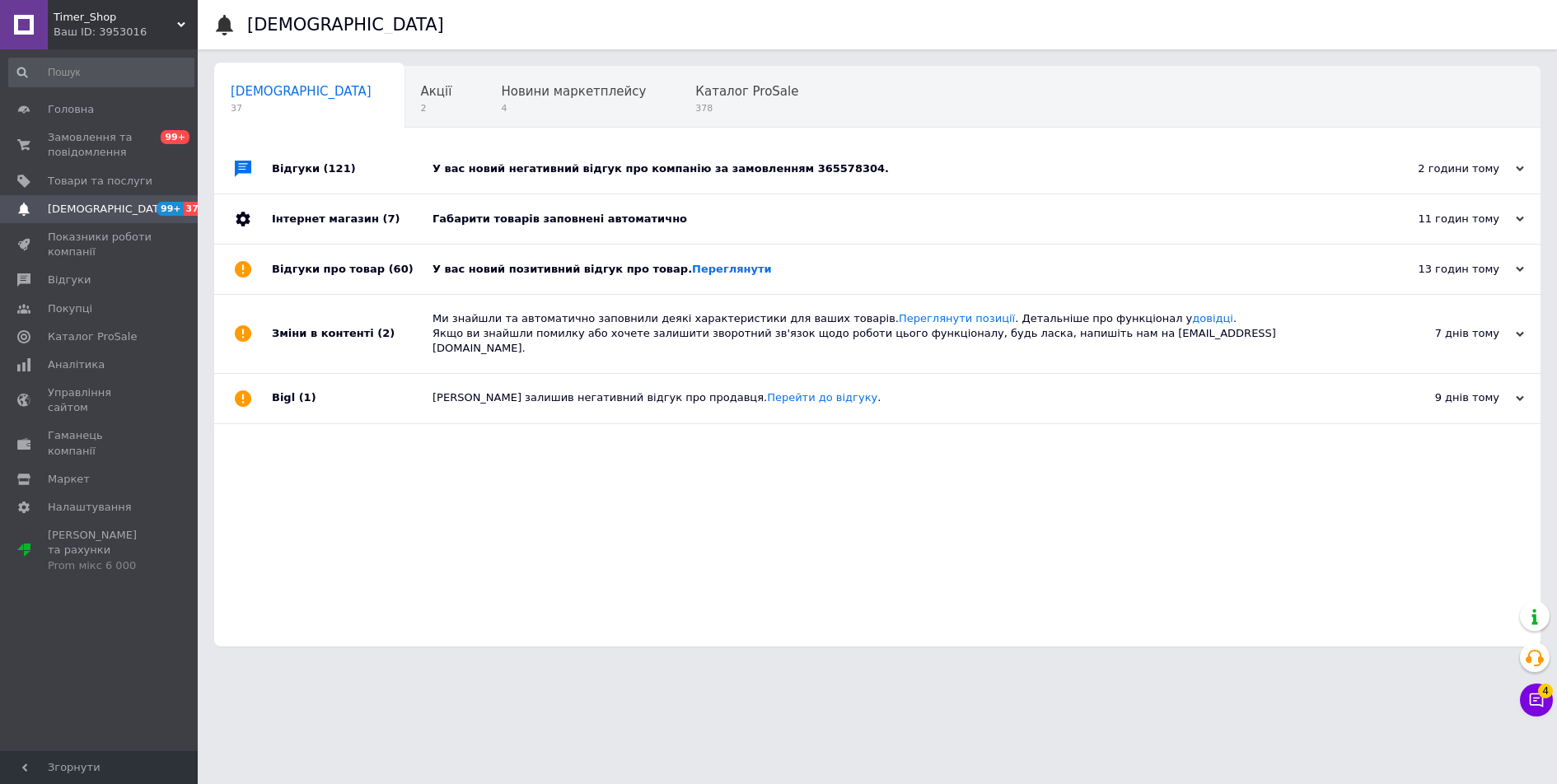
click at [943, 170] on div "У вас новий негативний відгук про компанію за замовленням 365578304." at bounding box center [895, 168] width 927 height 15
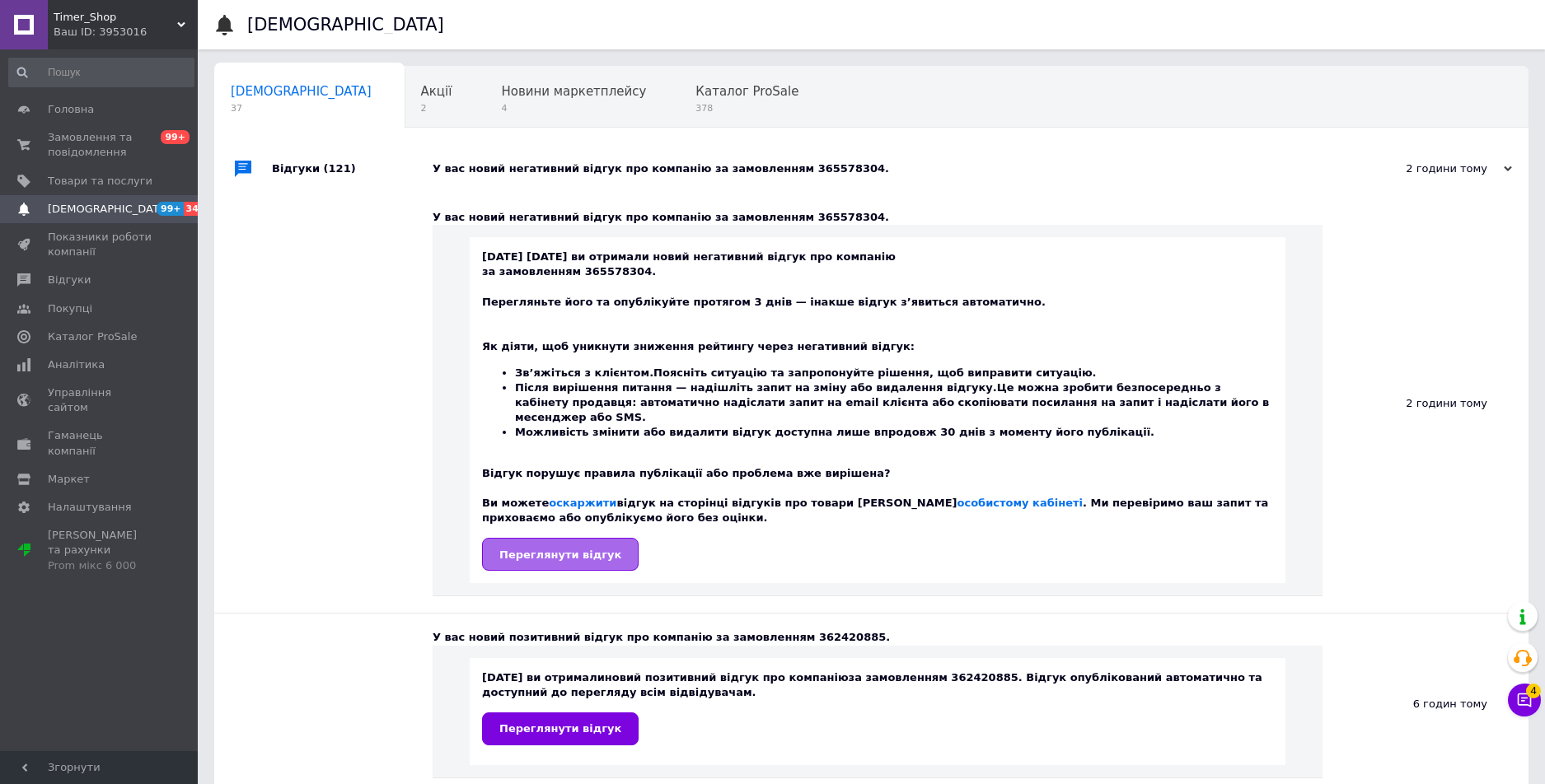
click at [545, 548] on span "Переглянути відгук" at bounding box center [560, 554] width 122 height 12
drag, startPoint x: 765, startPoint y: 216, endPoint x: 816, endPoint y: 219, distance: 51.1
click at [816, 219] on div "У вас новий негативний відгук про компанію за замовленням 365578304." at bounding box center [877, 217] width 890 height 15
copy div "365578304"
